Goal: Information Seeking & Learning: Learn about a topic

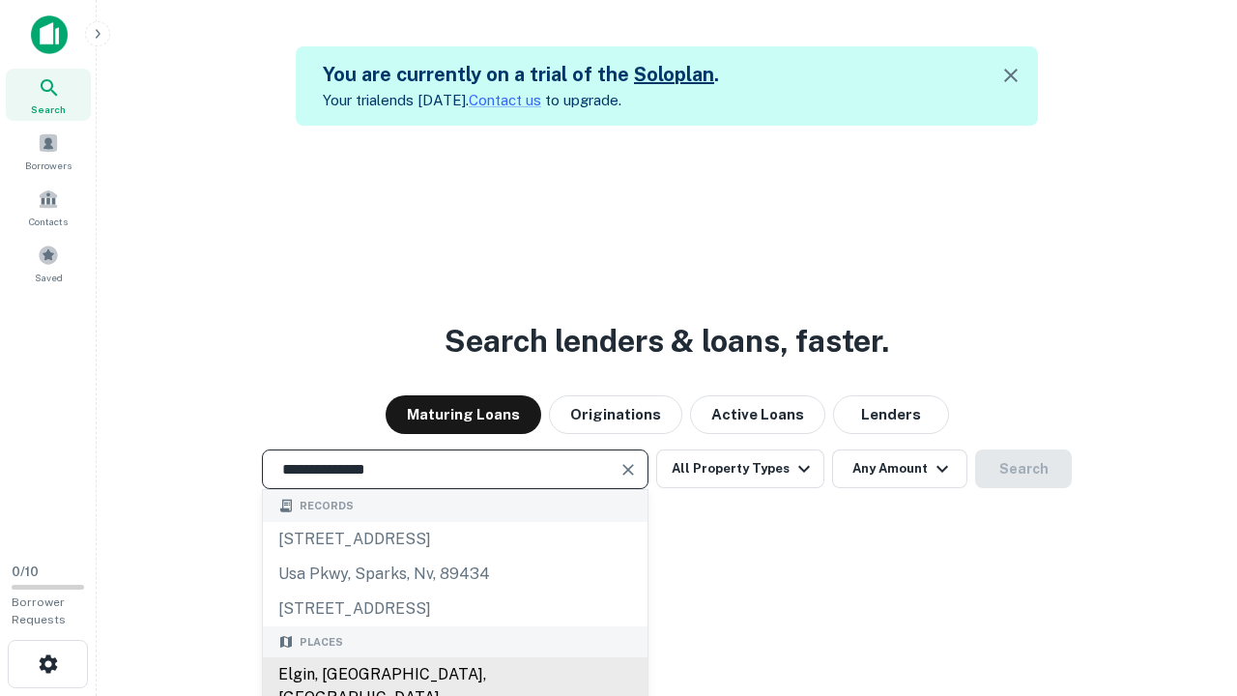
click at [454, 675] on div "Elgin, [GEOGRAPHIC_DATA], [GEOGRAPHIC_DATA]" at bounding box center [455, 686] width 385 height 58
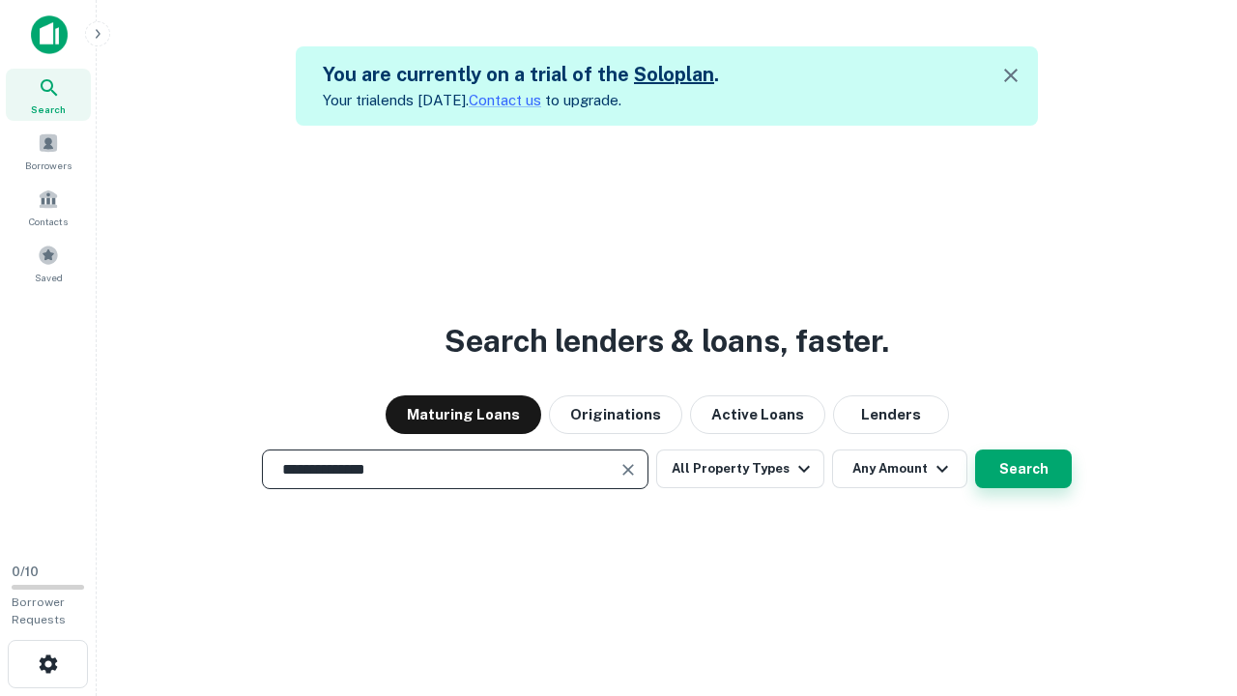
type input "**********"
click at [975, 449] on button "Search" at bounding box center [1023, 468] width 97 height 39
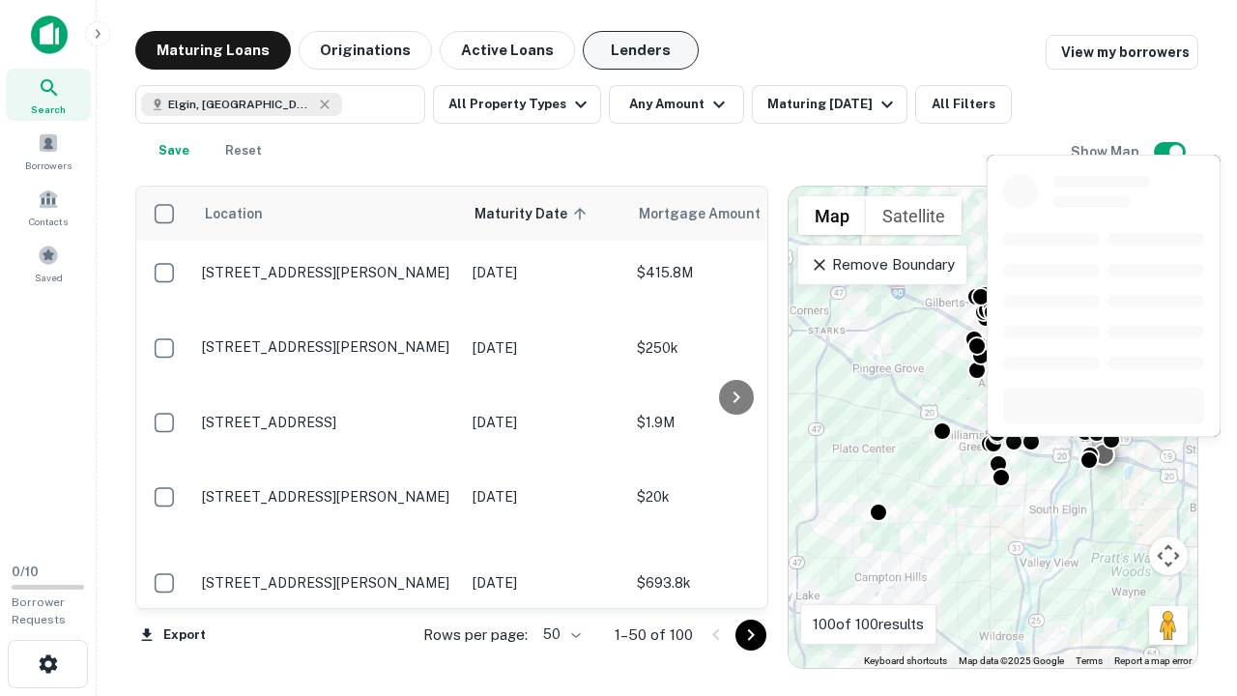
click at [641, 50] on button "Lenders" at bounding box center [641, 50] width 116 height 39
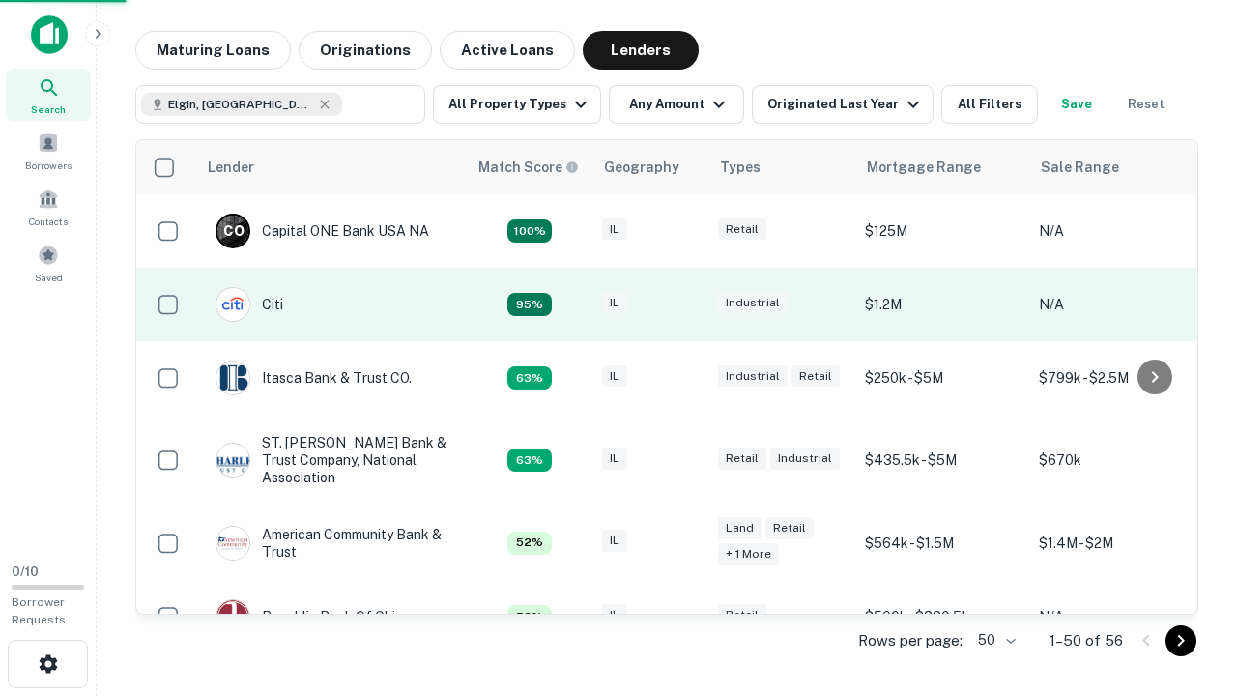
click at [686, 304] on div "IL" at bounding box center [650, 305] width 97 height 26
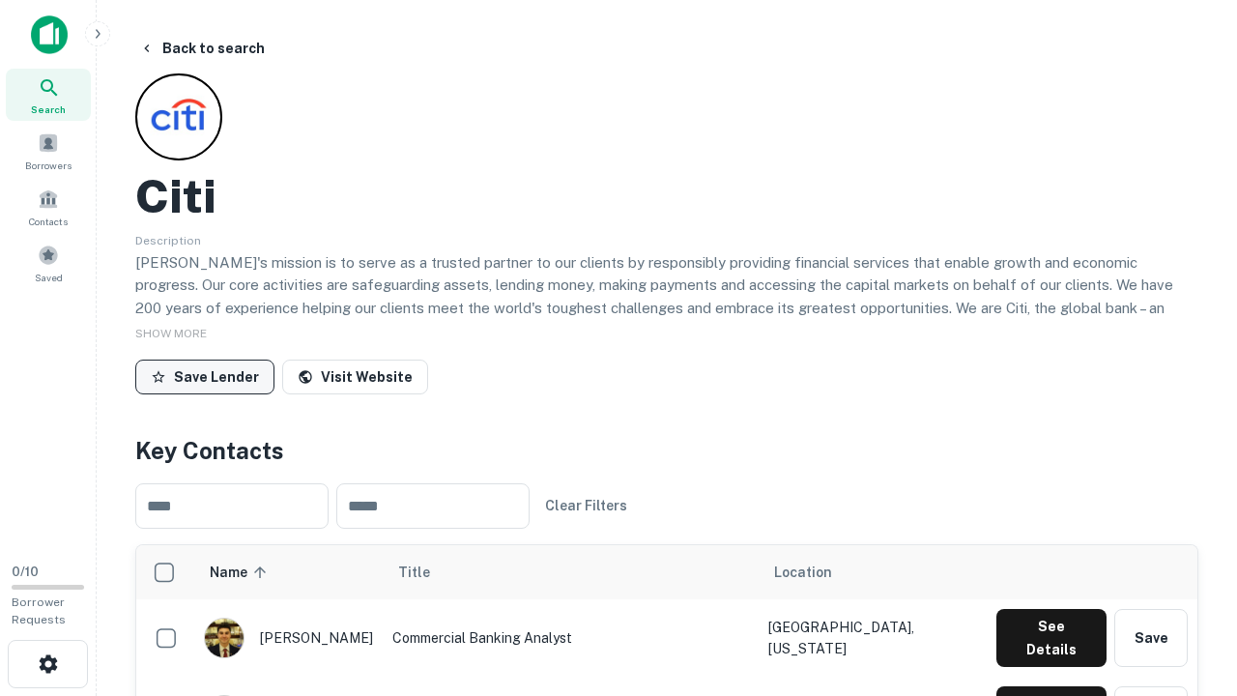
click at [205, 376] on button "Save Lender" at bounding box center [204, 377] width 139 height 35
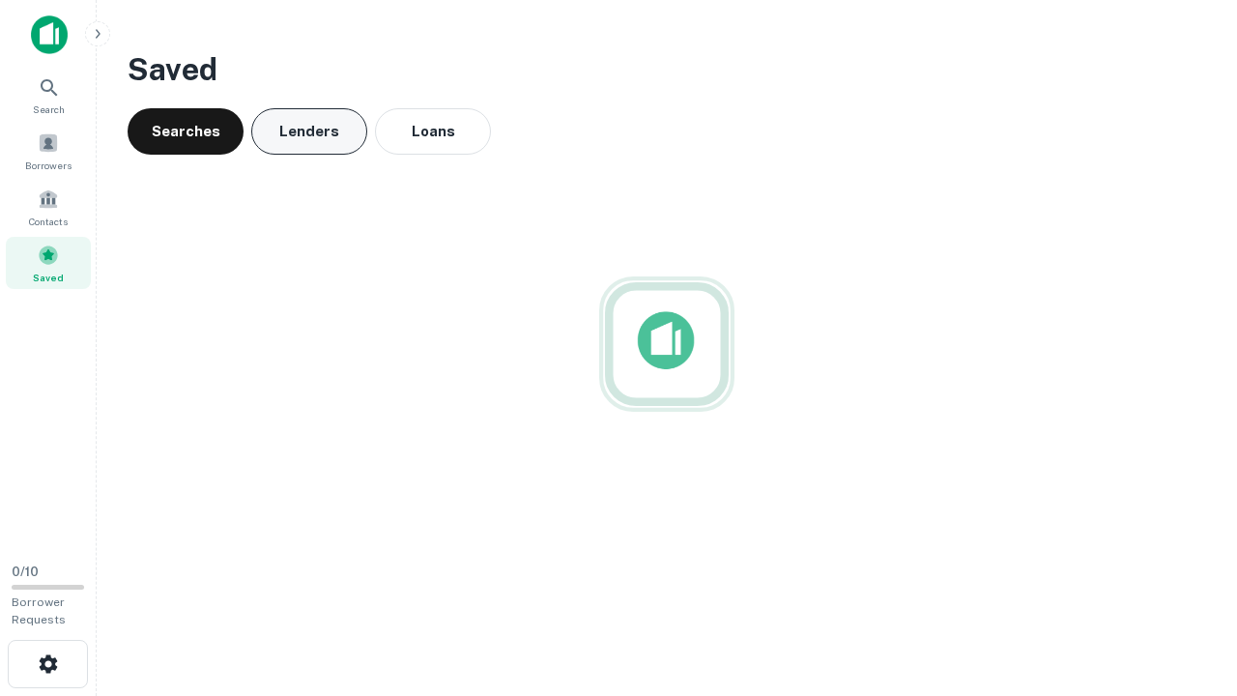
click at [309, 131] on button "Lenders" at bounding box center [309, 131] width 116 height 46
